Goal: Task Accomplishment & Management: Use online tool/utility

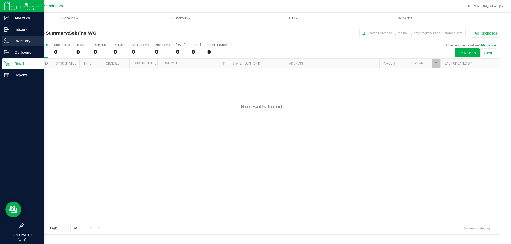
click at [17, 39] on p "Inventory" at bounding box center [25, 41] width 32 height 6
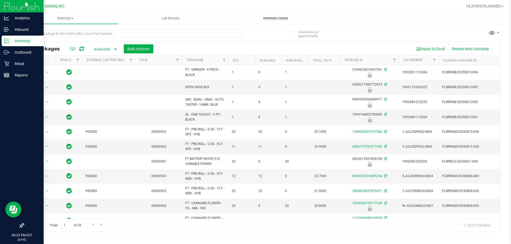
click at [272, 18] on span "Inventory Counts" at bounding box center [275, 18] width 39 height 5
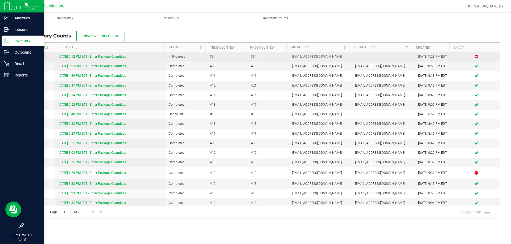
click at [96, 55] on link "8/19/25 6:12 PM EDT - Enter Package Quantities" at bounding box center [92, 57] width 67 height 4
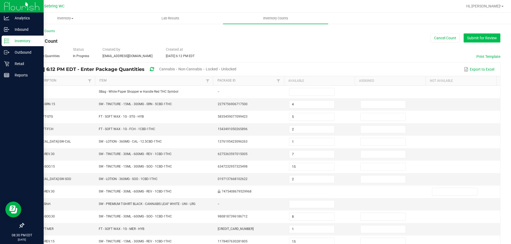
click at [480, 37] on button "Submit for Review" at bounding box center [481, 38] width 37 height 9
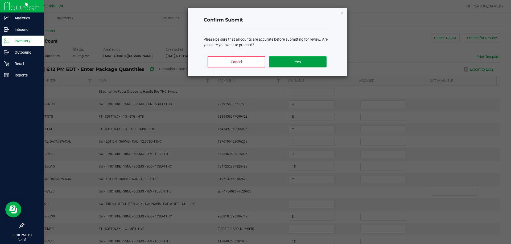
click at [279, 63] on button "Yes" at bounding box center [297, 61] width 57 height 11
